Goal: Transaction & Acquisition: Purchase product/service

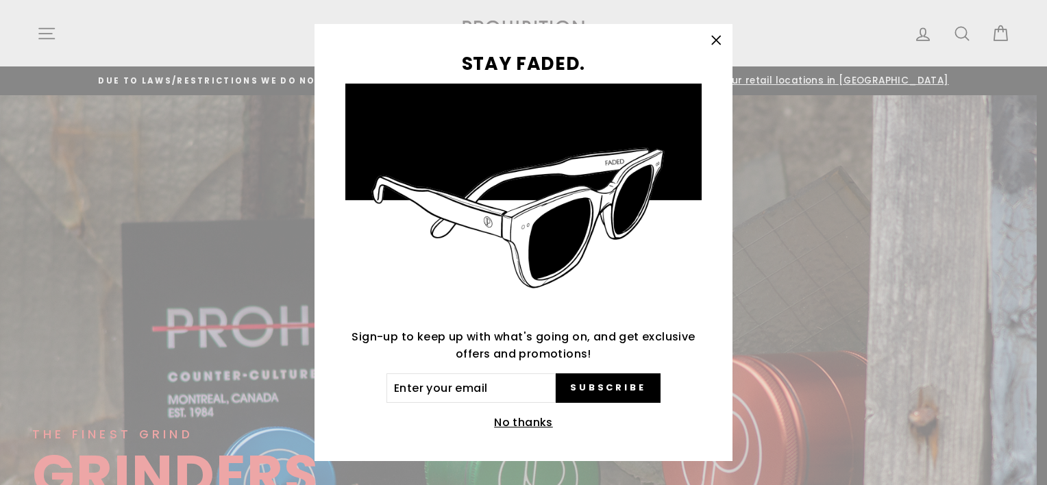
drag, startPoint x: 1041, startPoint y: 36, endPoint x: 1049, endPoint y: 58, distance: 23.8
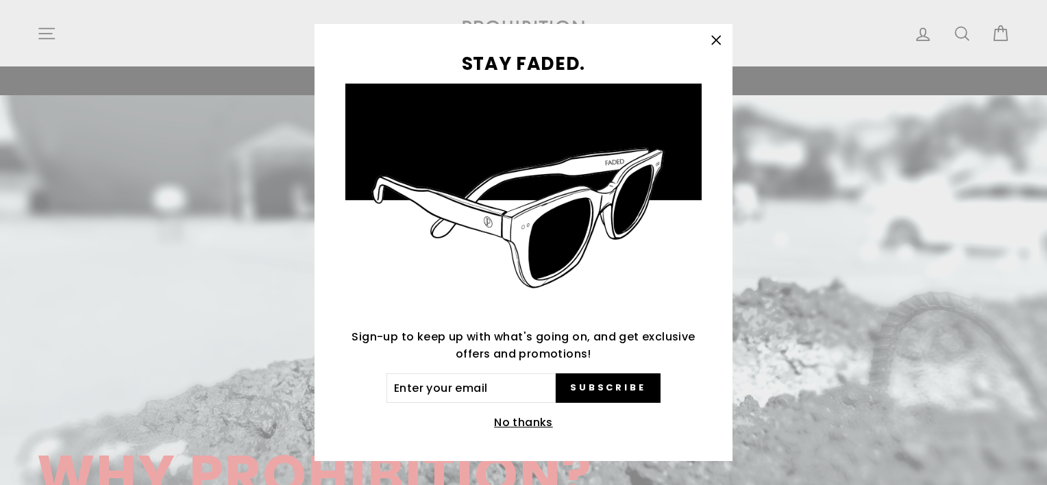
click at [725, 36] on icon "button" at bounding box center [715, 40] width 19 height 19
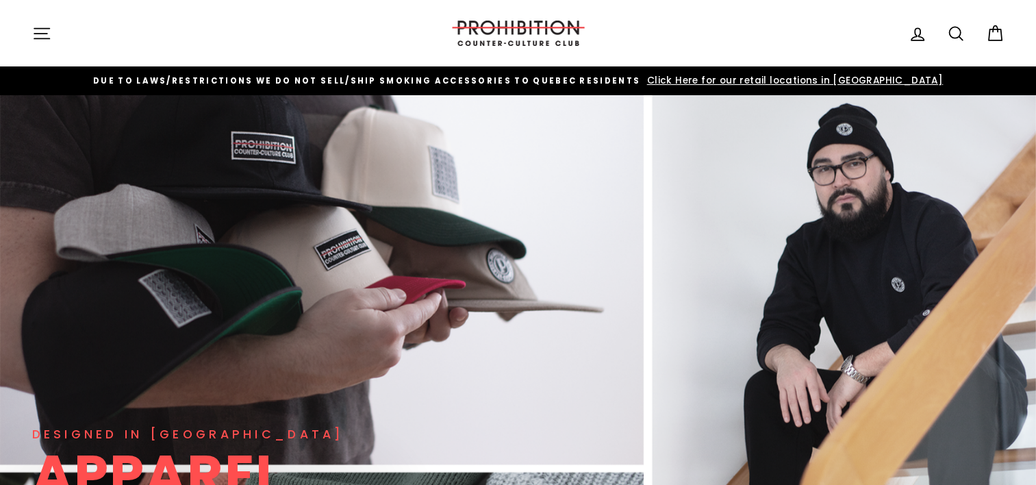
click at [77, 35] on div "Site navigation" at bounding box center [230, 33] width 397 height 39
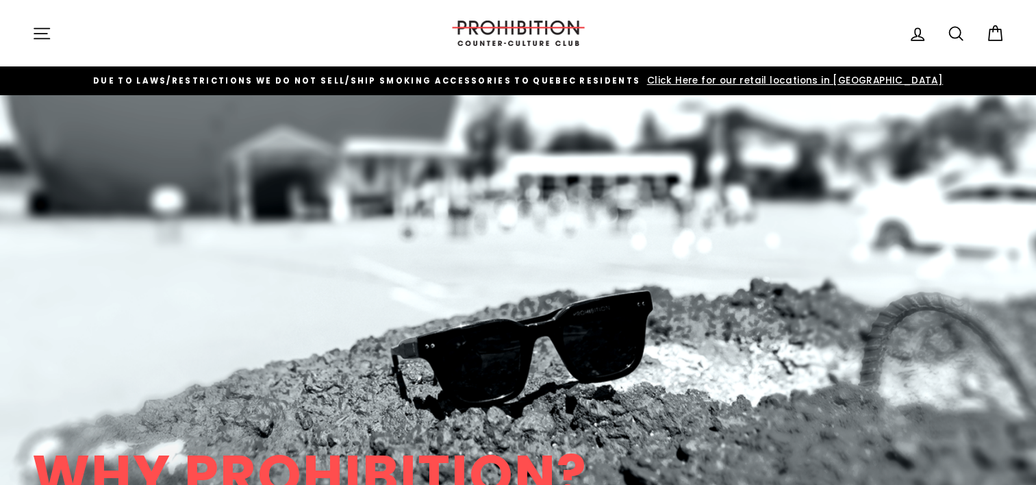
click at [37, 25] on icon "button" at bounding box center [41, 33] width 19 height 19
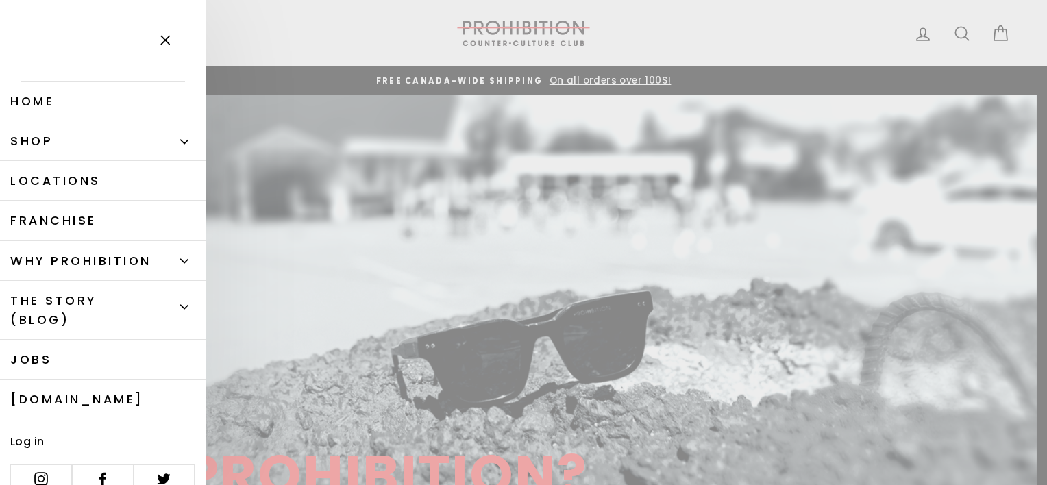
click at [148, 153] on link "Shop" at bounding box center [82, 141] width 164 height 40
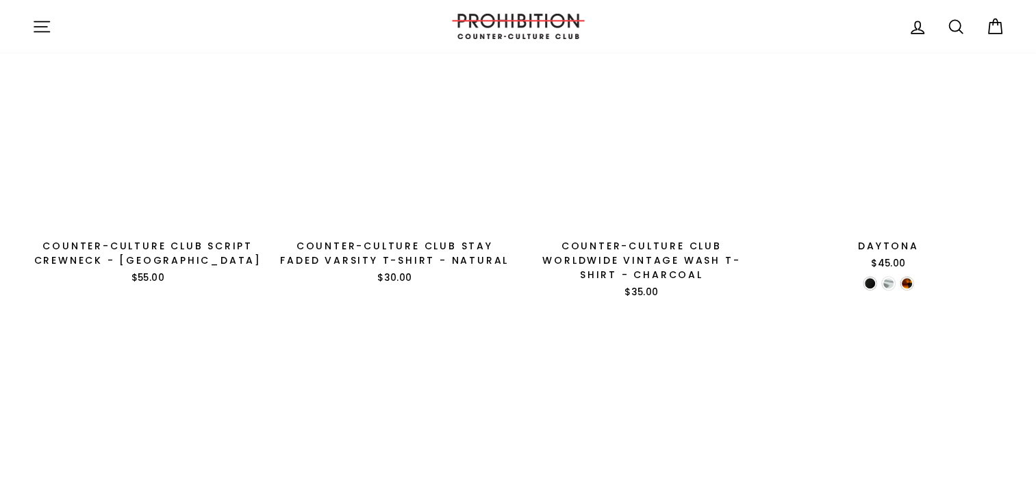
scroll to position [1182, 0]
